Goal: Navigation & Orientation: Find specific page/section

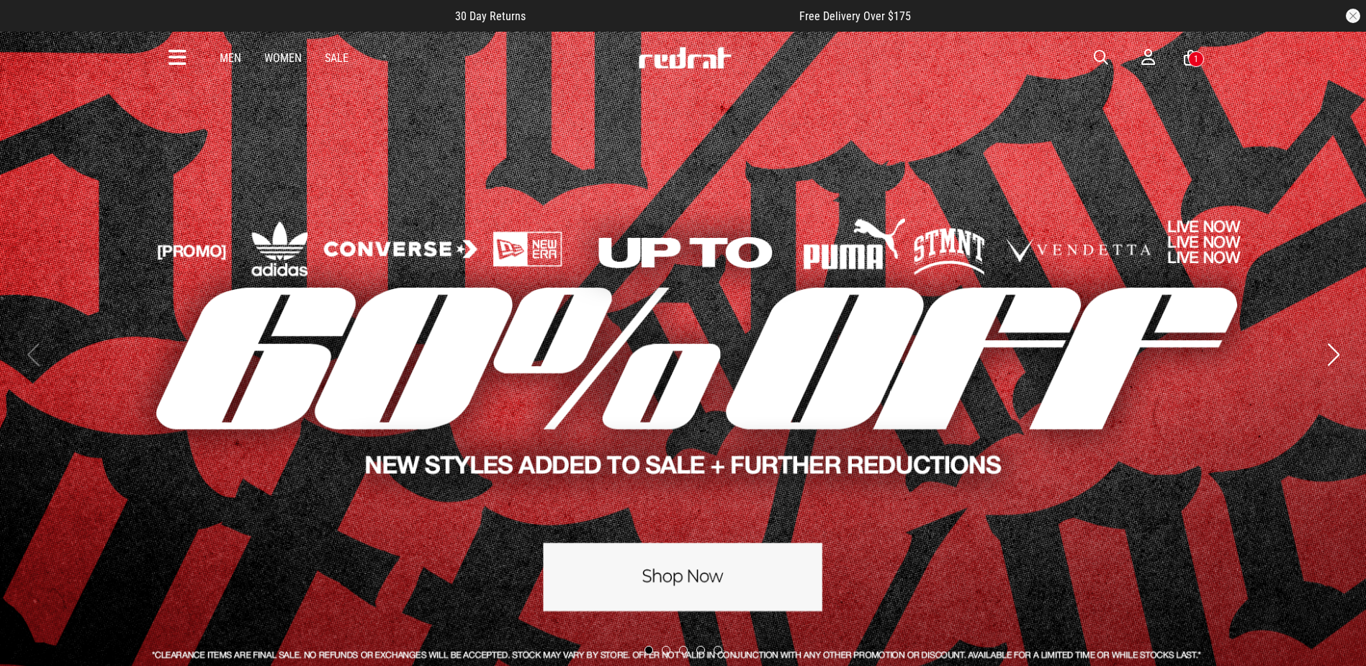
click at [169, 63] on icon at bounding box center [178, 58] width 18 height 24
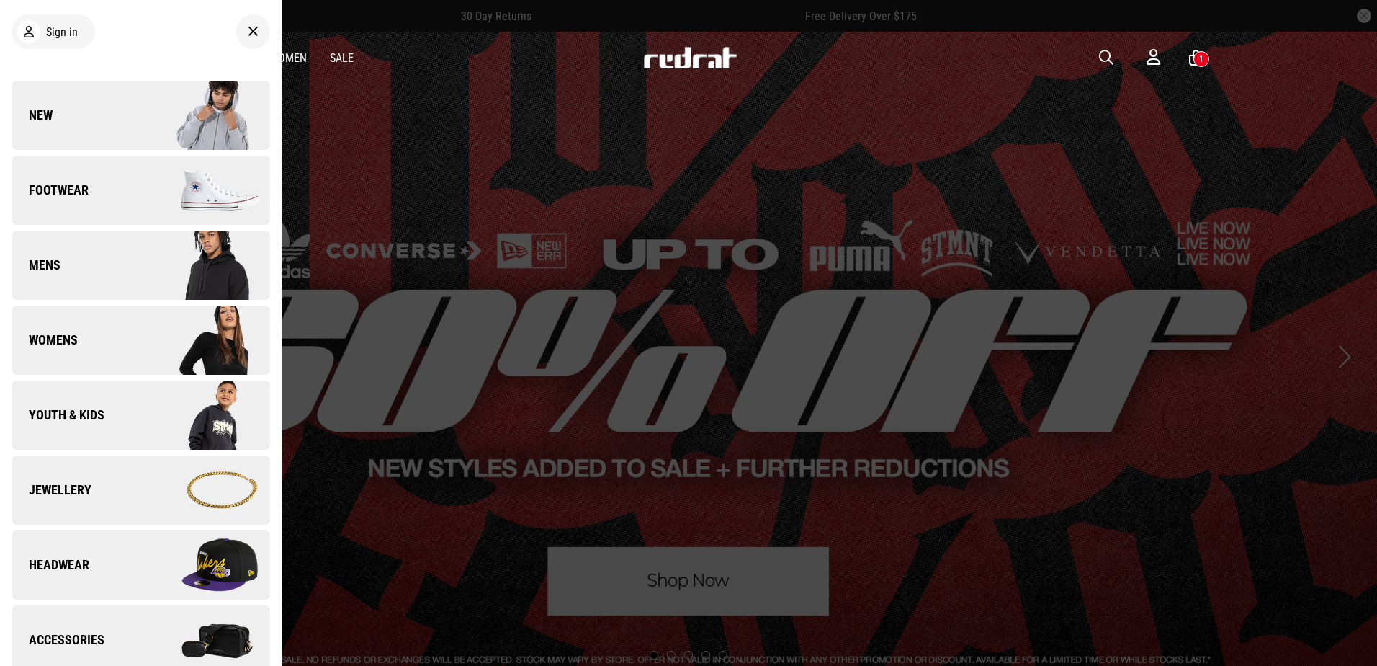
click at [99, 117] on link "New" at bounding box center [141, 115] width 259 height 69
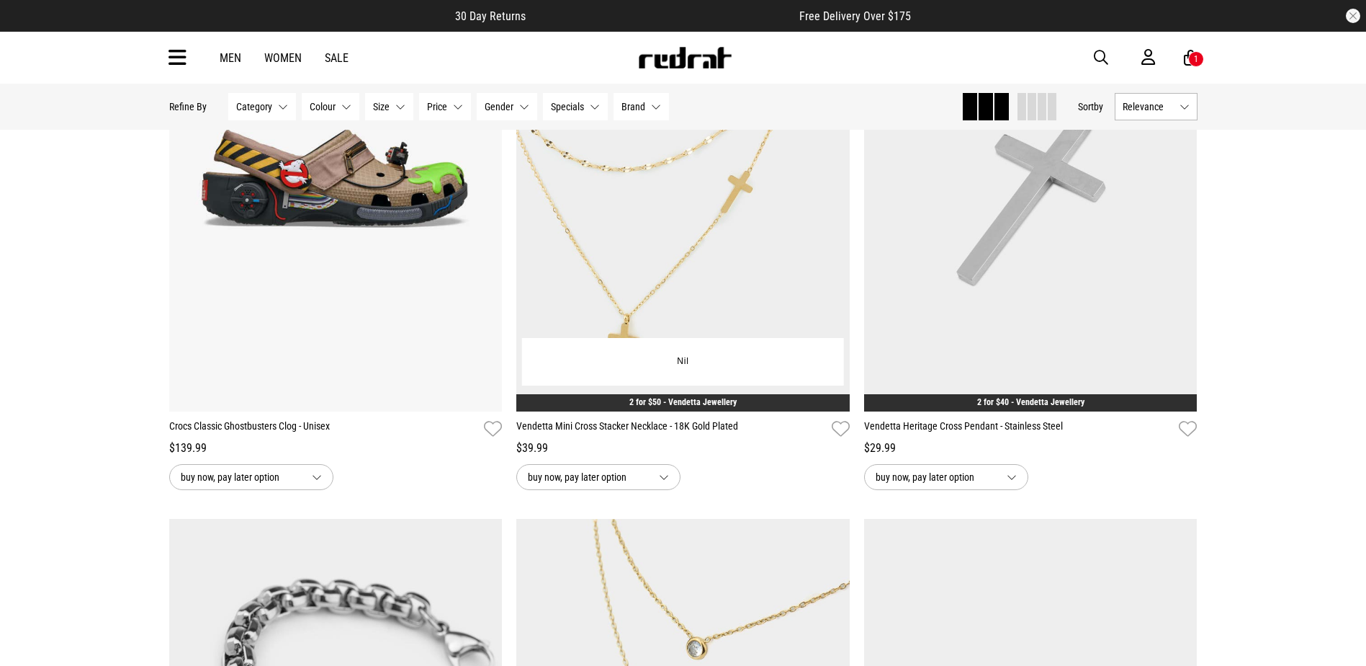
scroll to position [3097, 0]
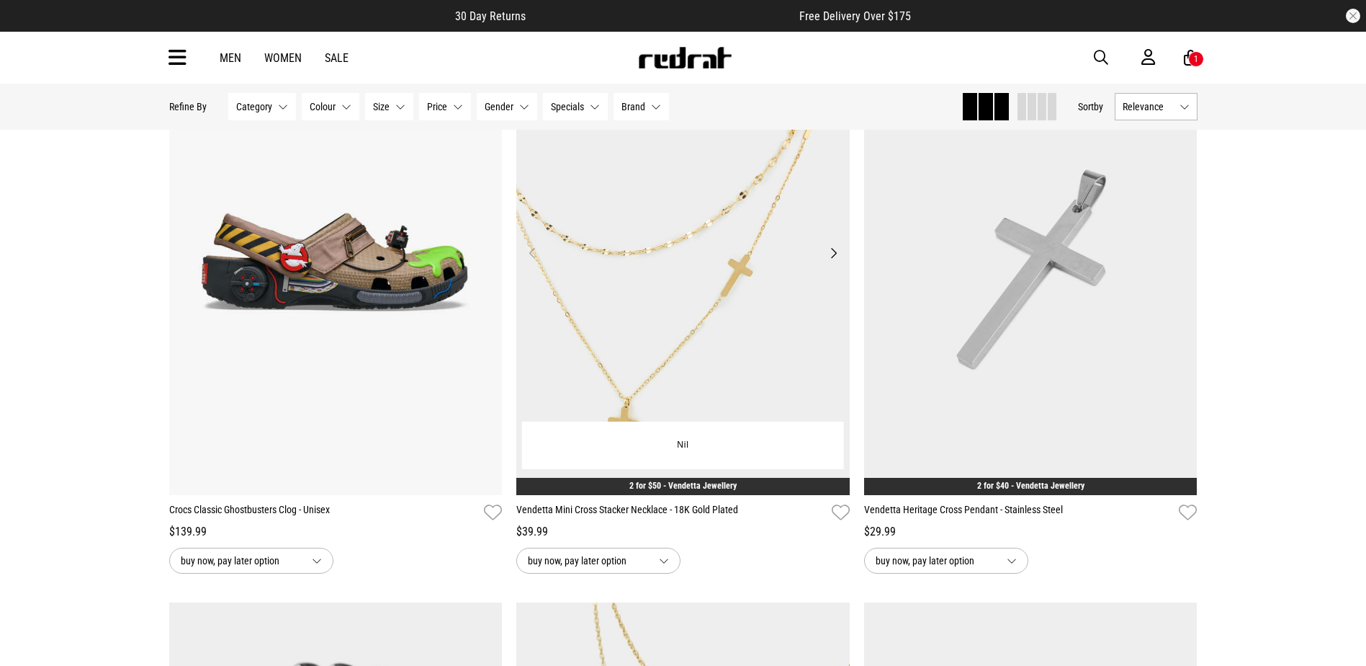
click at [833, 256] on button "Next" at bounding box center [834, 252] width 18 height 17
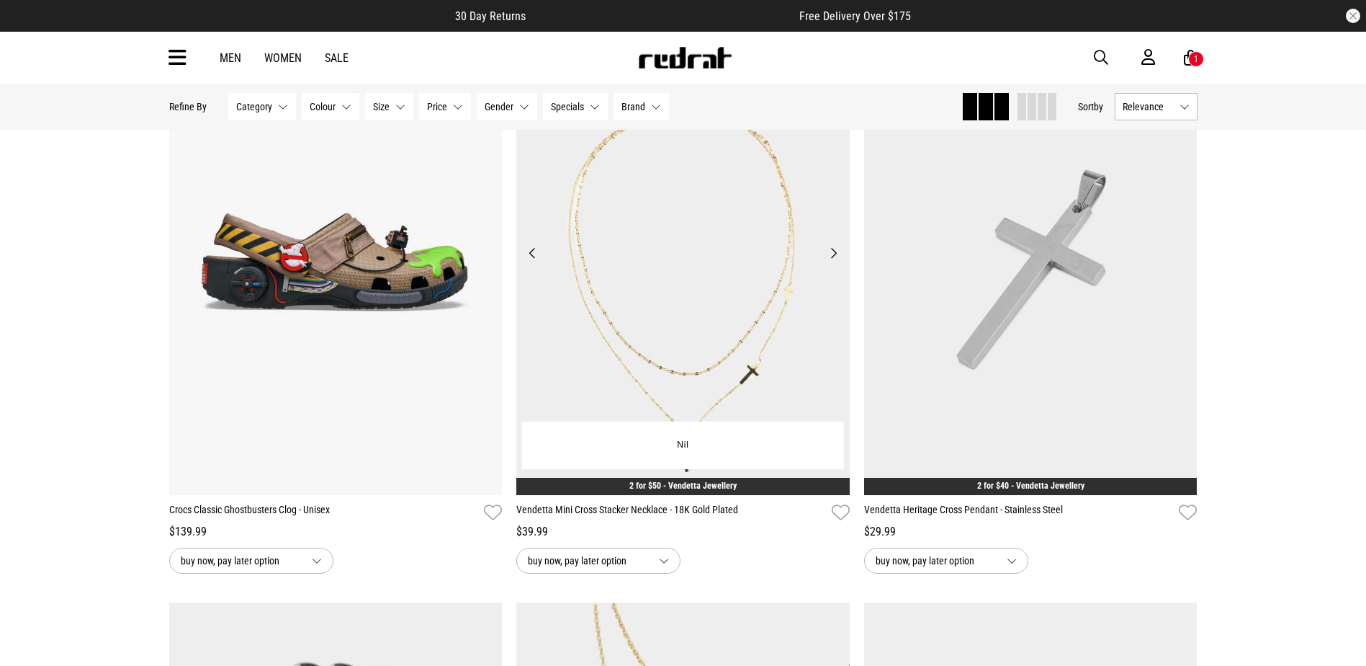
scroll to position [3530, 0]
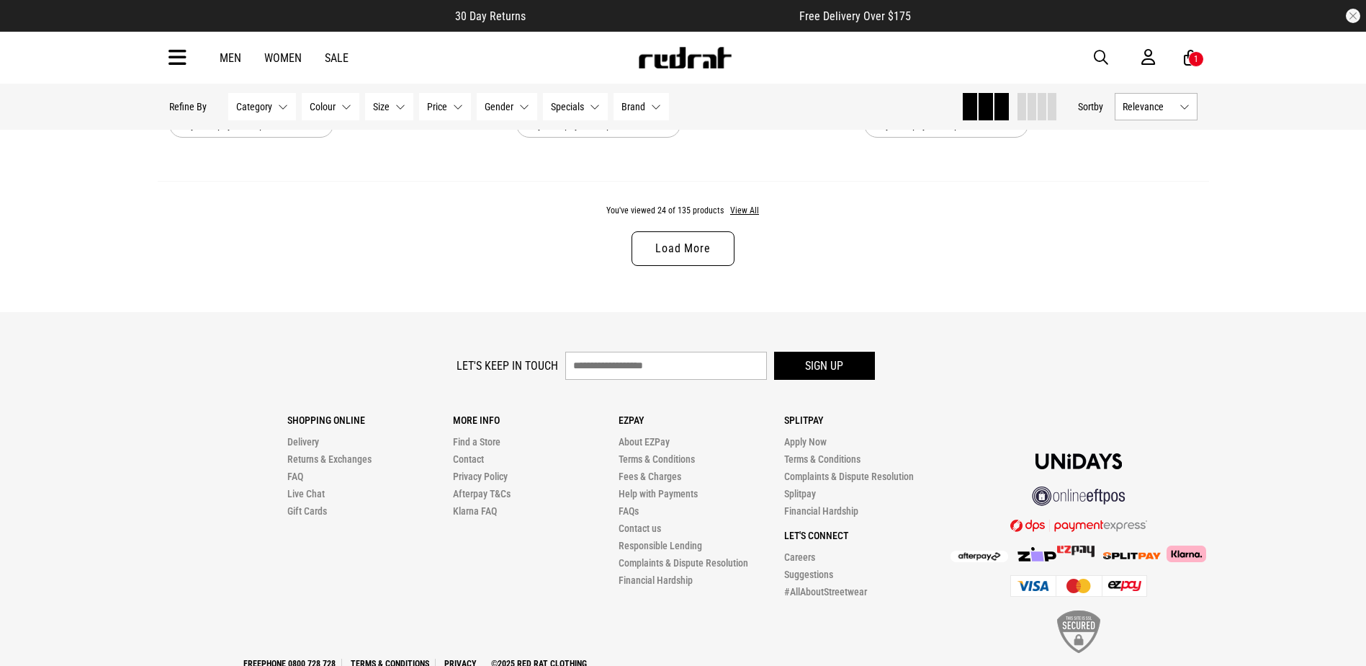
click at [697, 243] on link "Load More" at bounding box center [683, 248] width 102 height 35
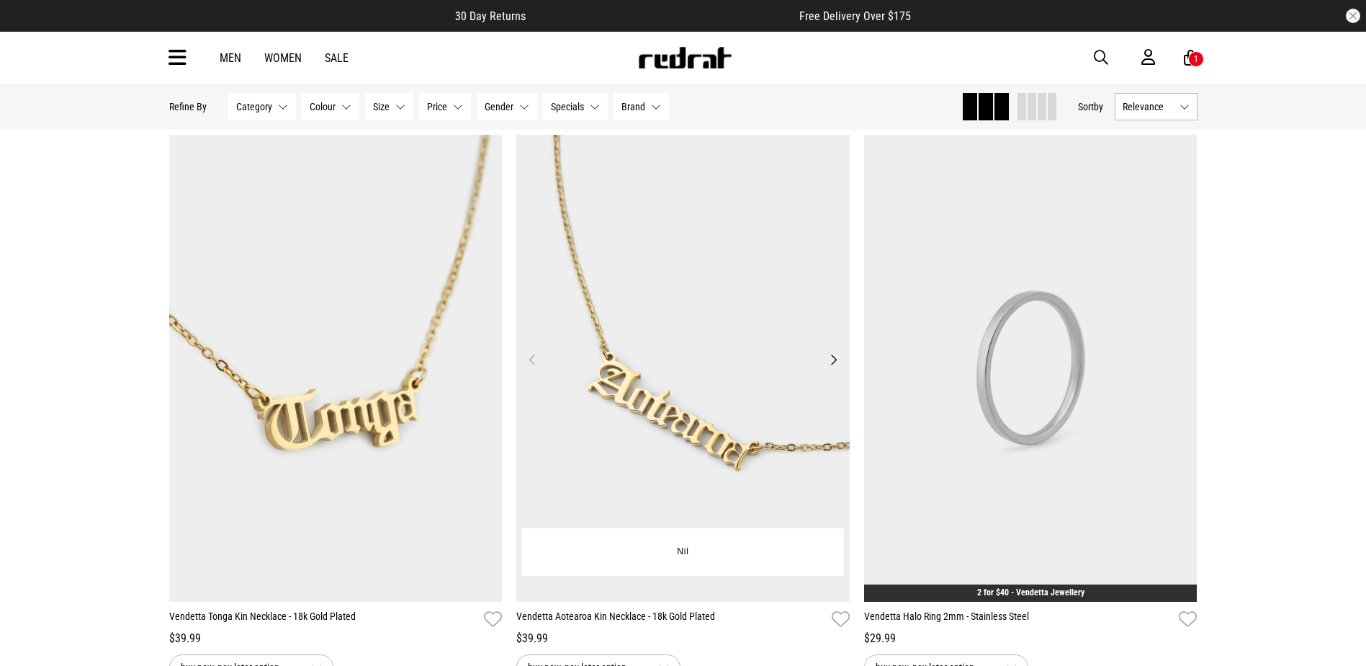
scroll to position [6411, 0]
